Goal: Information Seeking & Learning: Learn about a topic

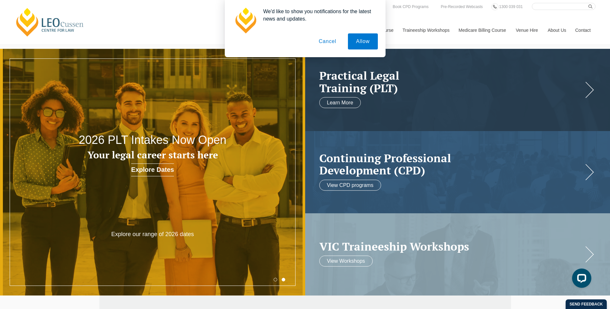
click at [331, 42] on button "Cancel" at bounding box center [328, 41] width 34 height 16
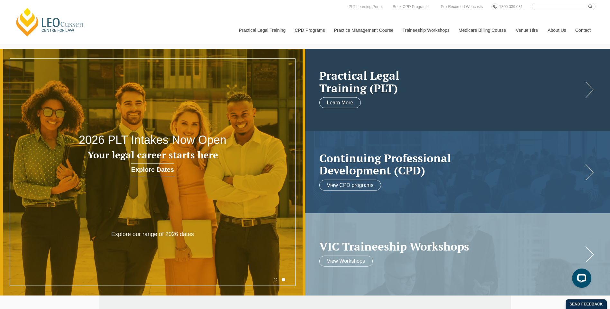
click at [413, 101] on link at bounding box center [457, 90] width 305 height 82
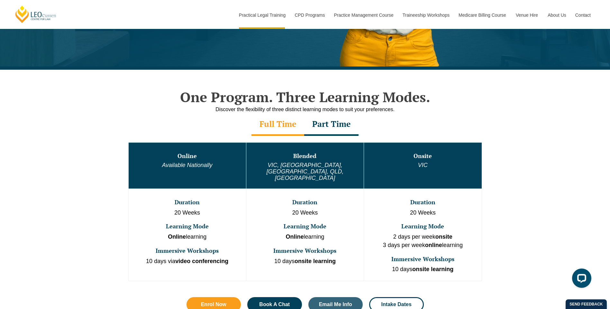
scroll to position [321, 0]
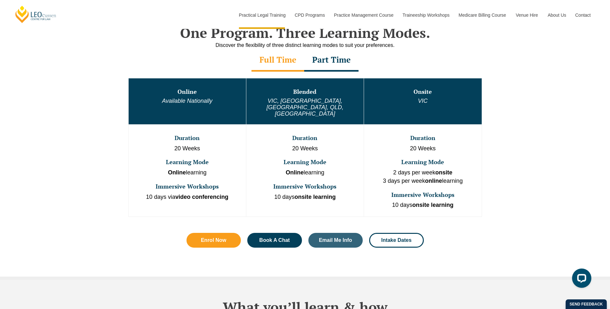
click at [344, 63] on div "Part Time" at bounding box center [331, 60] width 54 height 23
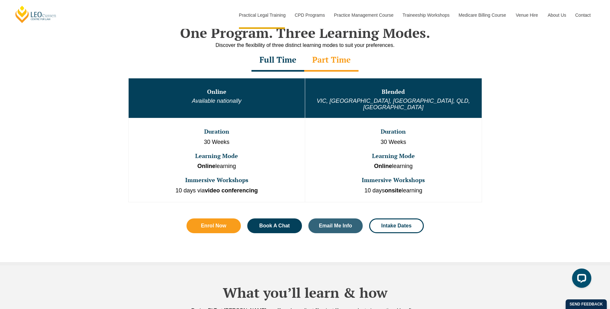
click at [285, 62] on div "Full Time" at bounding box center [277, 60] width 53 height 23
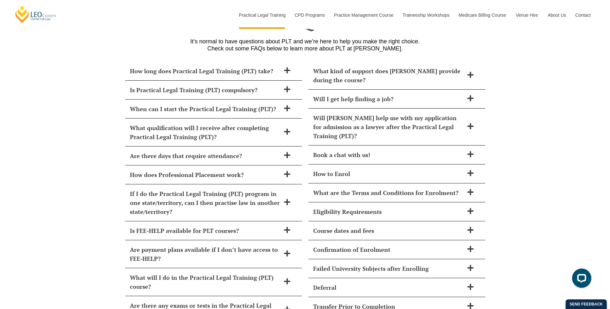
scroll to position [2668, 0]
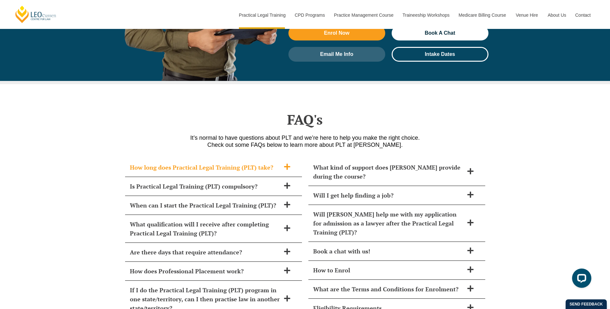
click at [256, 163] on span "How long does Practical Legal Training (PLT) take?" at bounding box center [205, 167] width 150 height 9
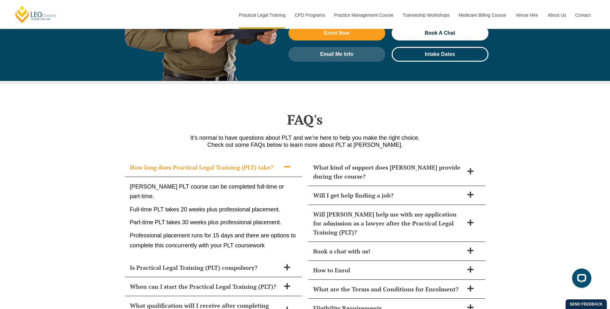
click at [252, 163] on span "How long does Practical Legal Training (PLT) take?" at bounding box center [205, 167] width 150 height 9
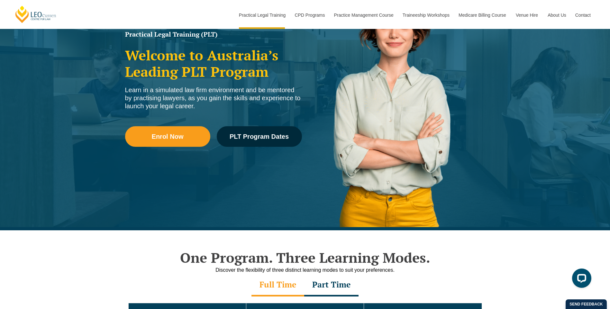
scroll to position [0, 0]
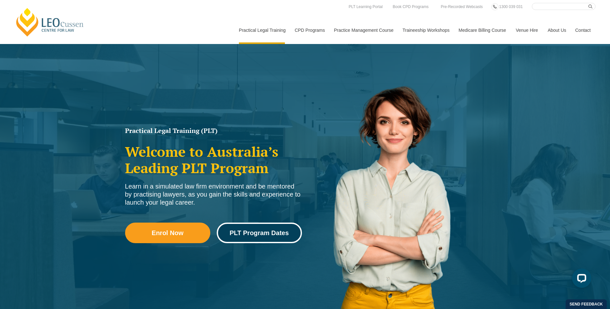
click at [246, 236] on span "PLT Program Dates" at bounding box center [259, 233] width 59 height 6
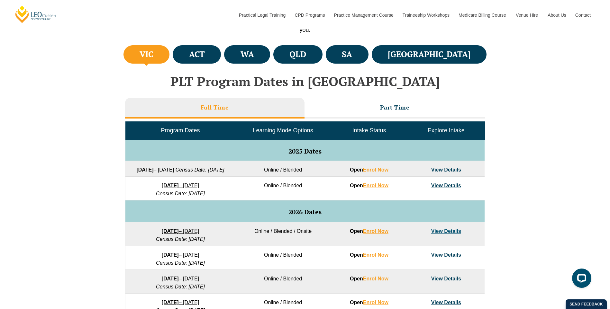
scroll to position [257, 0]
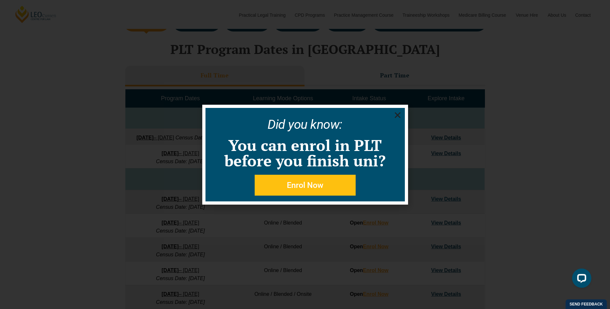
click at [394, 114] on icon "Close" at bounding box center [397, 115] width 8 height 8
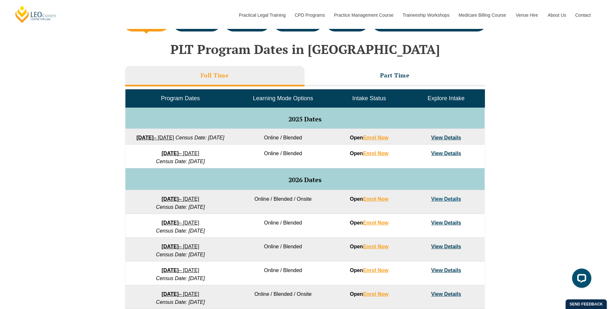
click at [438, 202] on link "View Details" at bounding box center [446, 198] width 30 height 5
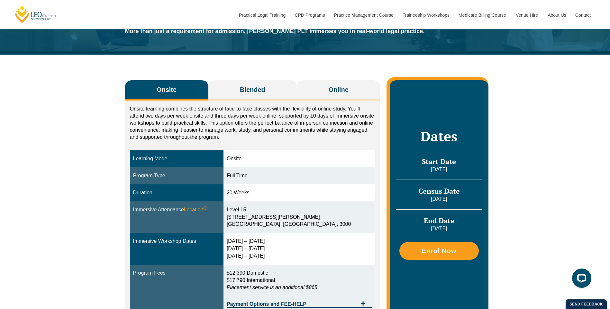
scroll to position [96, 0]
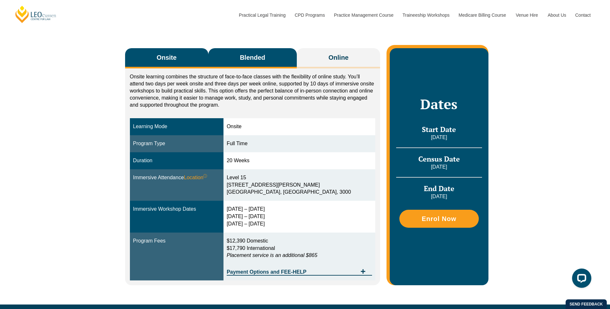
click at [277, 57] on button "Blended" at bounding box center [252, 58] width 89 height 20
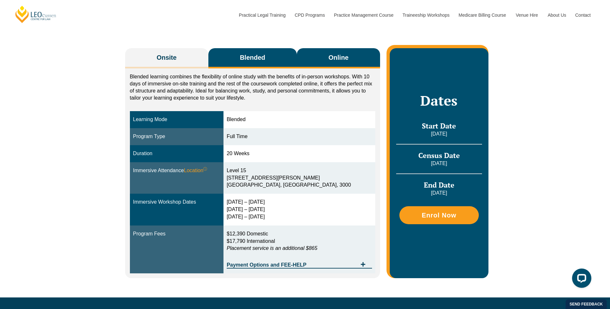
click at [333, 68] on button "Online" at bounding box center [338, 58] width 83 height 20
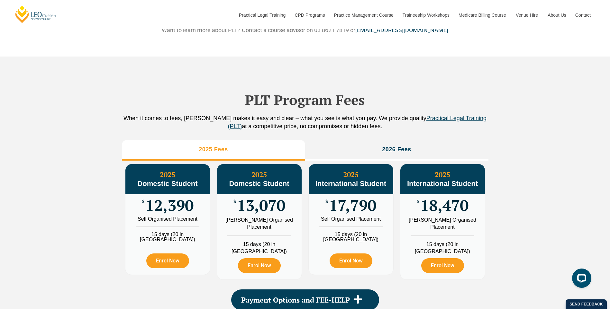
scroll to position [675, 0]
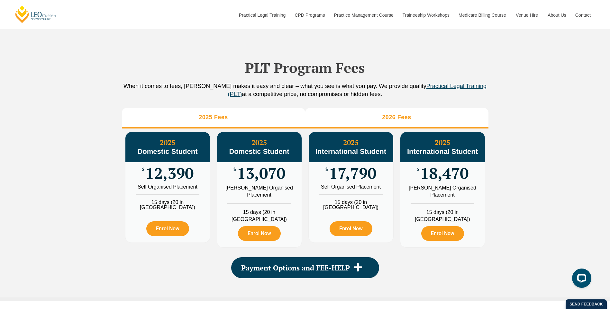
click at [396, 121] on h3 "2026 Fees" at bounding box center [396, 117] width 29 height 7
click at [286, 129] on li "2025 Fees" at bounding box center [213, 118] width 183 height 21
click at [340, 129] on li "2026 Fees" at bounding box center [396, 118] width 183 height 21
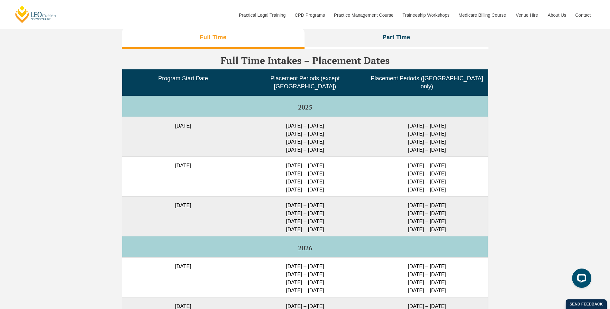
scroll to position [1704, 0]
